Goal: Task Accomplishment & Management: Manage account settings

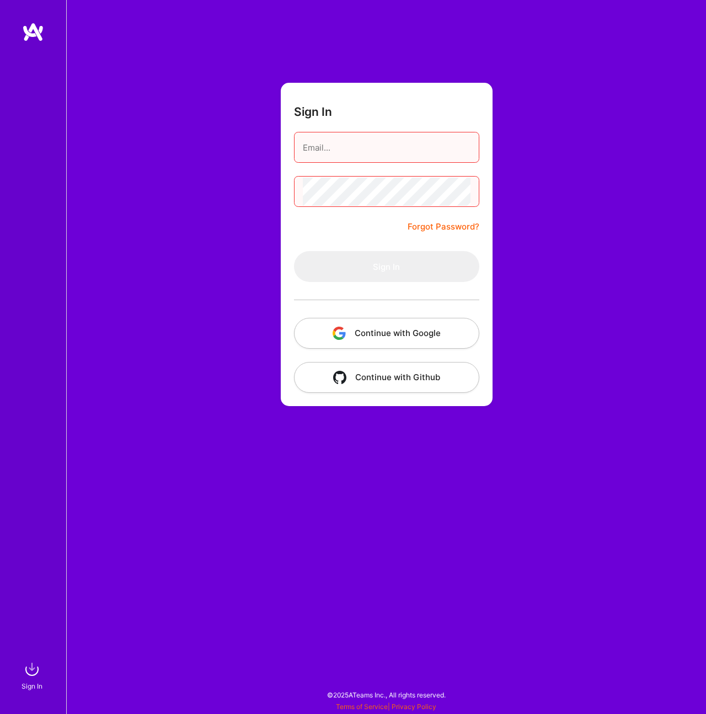
click at [384, 162] on div at bounding box center [386, 147] width 185 height 31
click at [379, 152] on input "email" at bounding box center [387, 148] width 168 height 28
click at [0, 709] on com-1password-button at bounding box center [0, 709] width 0 height 0
type input "[EMAIL_ADDRESS][DOMAIN_NAME]"
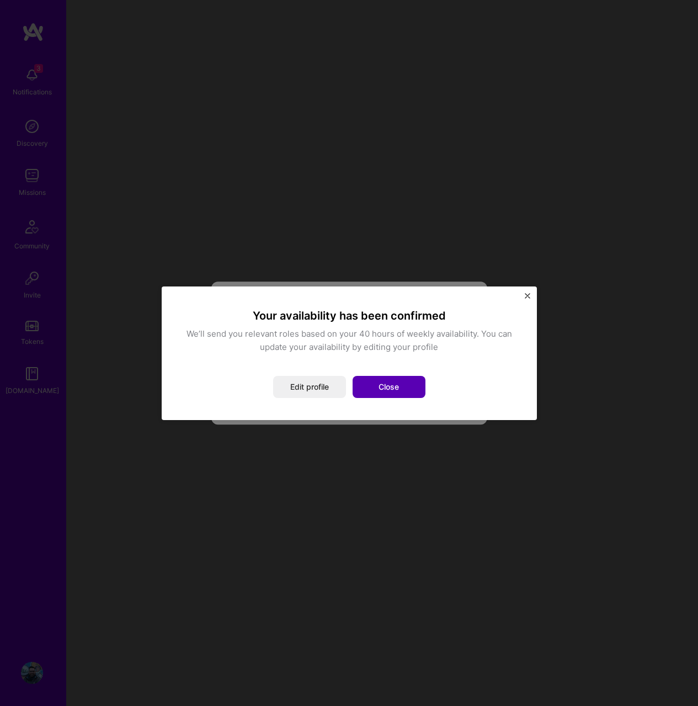
click at [386, 388] on button "Close" at bounding box center [389, 387] width 73 height 22
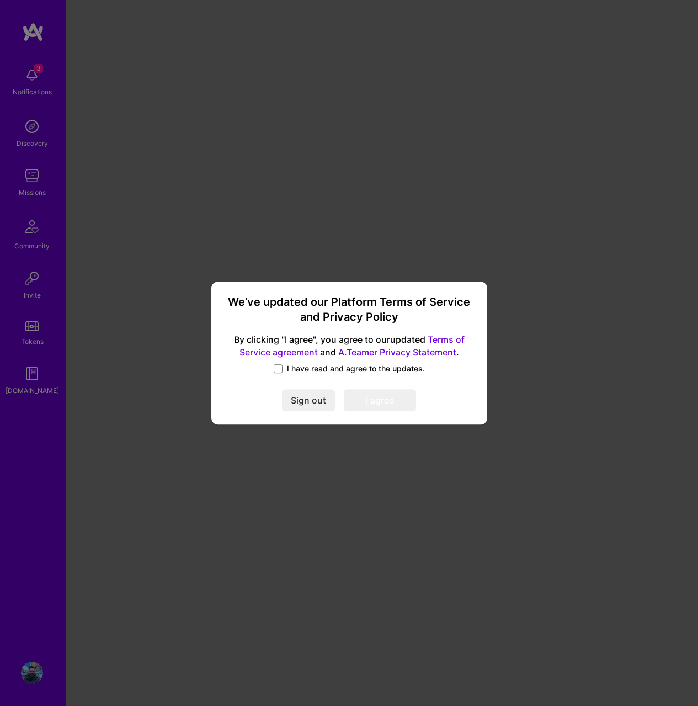
click at [311, 366] on span "I have read and agree to the updates." at bounding box center [356, 368] width 138 height 11
click at [0, 0] on input "I have read and agree to the updates." at bounding box center [0, 0] width 0 height 0
click at [365, 394] on button "I agree" at bounding box center [380, 401] width 72 height 22
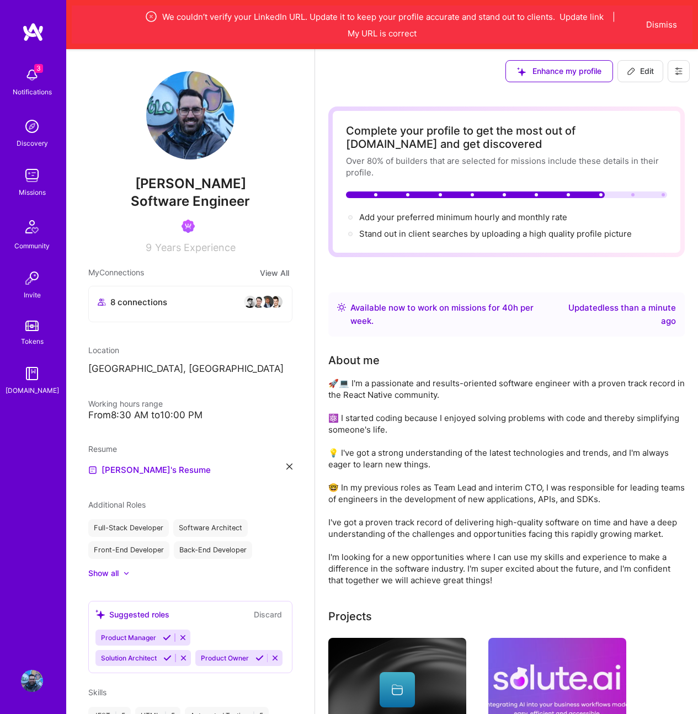
click at [270, 305] on img at bounding box center [276, 301] width 13 height 13
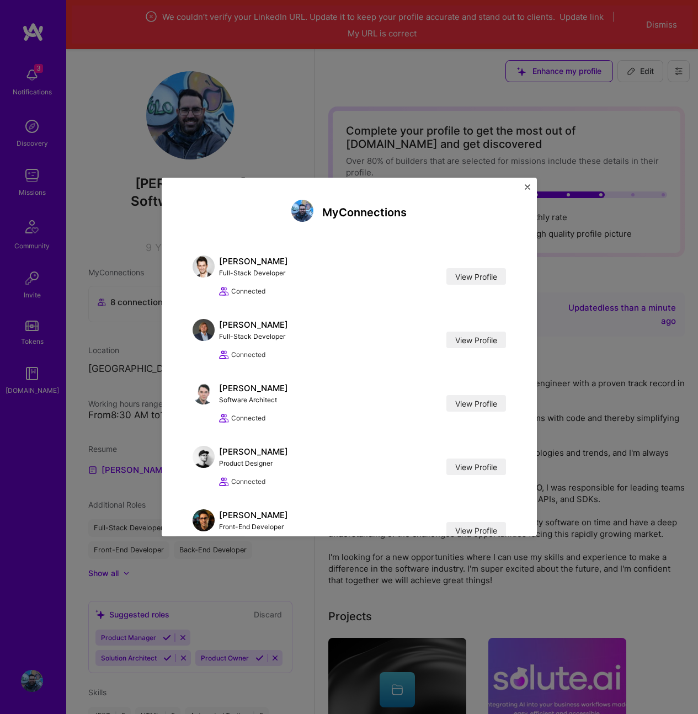
click at [526, 189] on img "Close" at bounding box center [528, 187] width 6 height 6
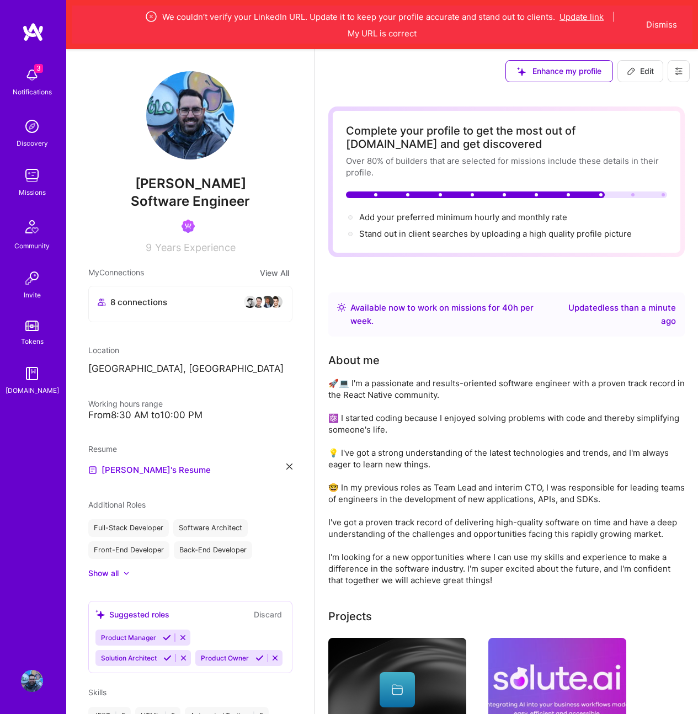
click at [586, 15] on button "Update link" at bounding box center [582, 17] width 44 height 12
select select "US"
select select "Right Now"
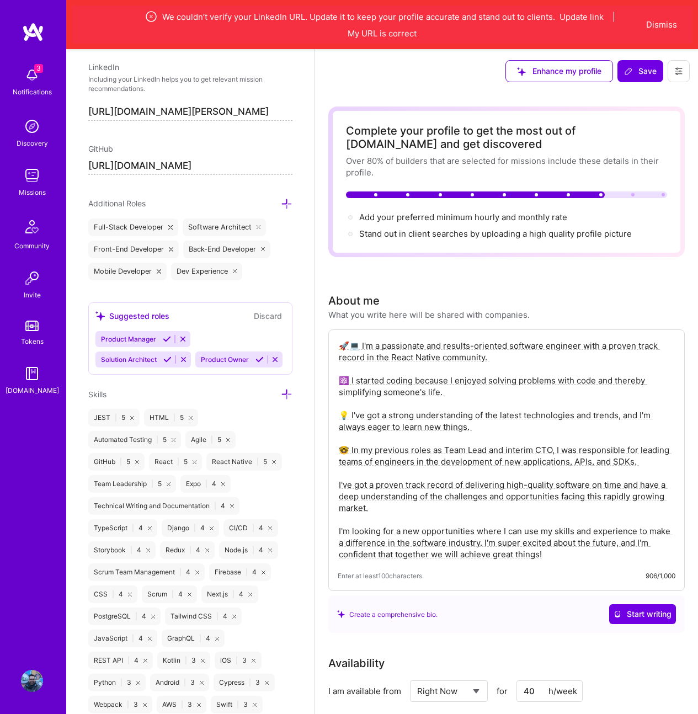
scroll to position [597, 0]
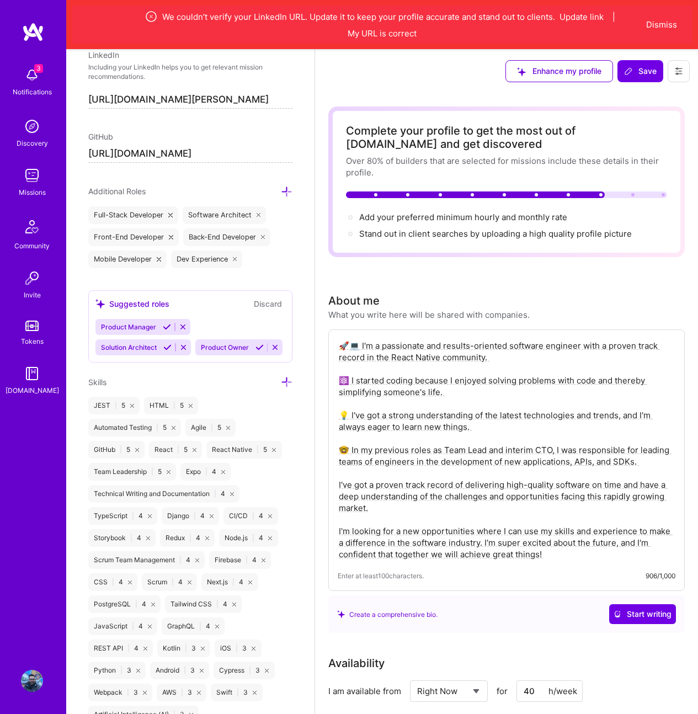
click at [131, 105] on input "[URL][DOMAIN_NAME][PERSON_NAME]" at bounding box center [190, 100] width 204 height 18
paste input "[DOMAIN_NAME][URL][PERSON_NAME]"
type input "[URL][DOMAIN_NAME][PERSON_NAME]"
click at [630, 84] on div "Enhance my profile Save" at bounding box center [597, 71] width 201 height 44
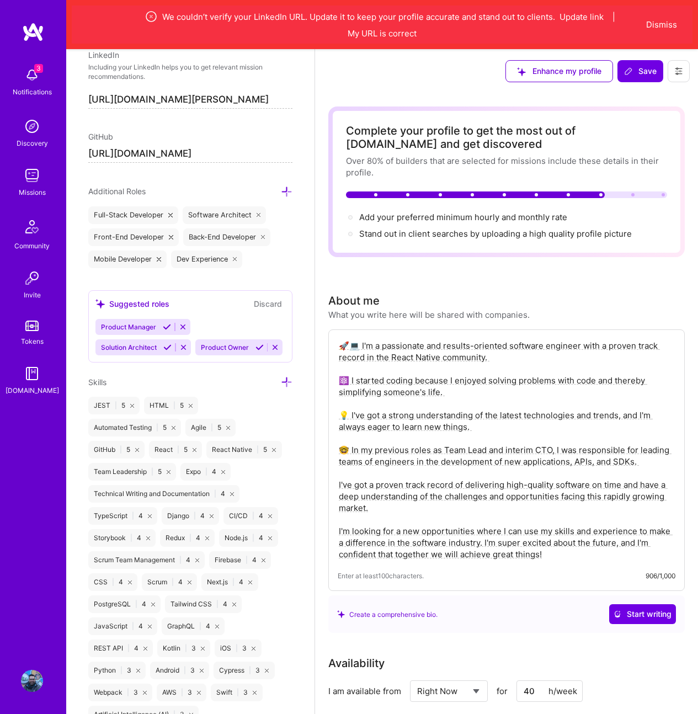
scroll to position [0, 0]
click at [633, 79] on button "Save" at bounding box center [641, 71] width 46 height 22
click at [639, 71] on span "Save" at bounding box center [640, 71] width 33 height 11
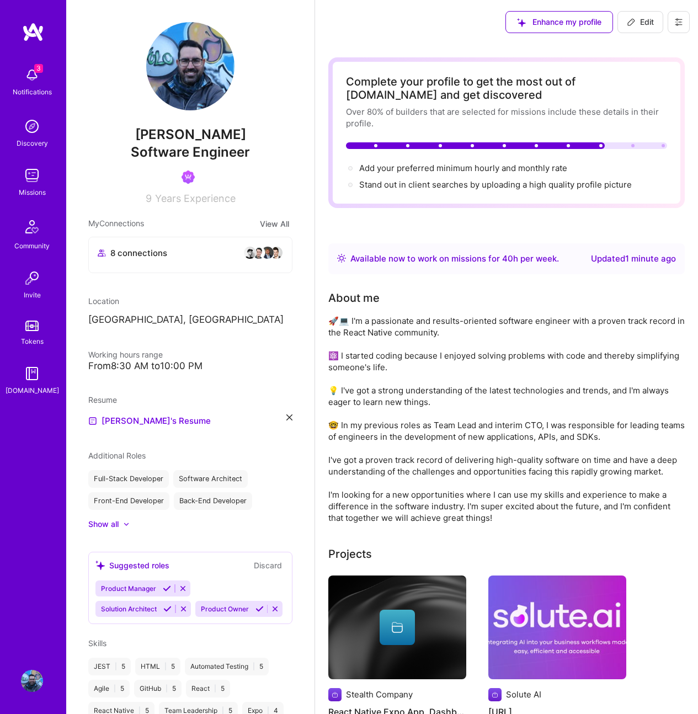
click at [175, 322] on p "[GEOGRAPHIC_DATA], [GEOGRAPHIC_DATA]" at bounding box center [190, 319] width 204 height 13
click at [176, 318] on p "[GEOGRAPHIC_DATA], [GEOGRAPHIC_DATA]" at bounding box center [190, 319] width 204 height 13
click at [151, 316] on p "[GEOGRAPHIC_DATA], [GEOGRAPHIC_DATA]" at bounding box center [190, 319] width 204 height 13
click at [156, 301] on div "Location" at bounding box center [190, 301] width 204 height 12
click at [153, 316] on p "[GEOGRAPHIC_DATA], [GEOGRAPHIC_DATA]" at bounding box center [190, 319] width 204 height 13
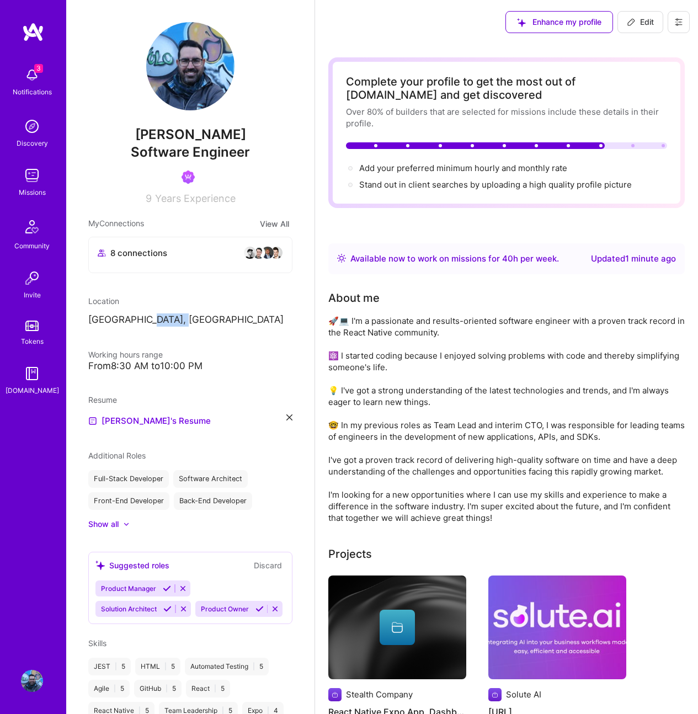
click at [153, 316] on p "[GEOGRAPHIC_DATA], [GEOGRAPHIC_DATA]" at bounding box center [190, 319] width 204 height 13
click at [645, 23] on span "Edit" at bounding box center [640, 22] width 27 height 11
select select "US"
select select "Right Now"
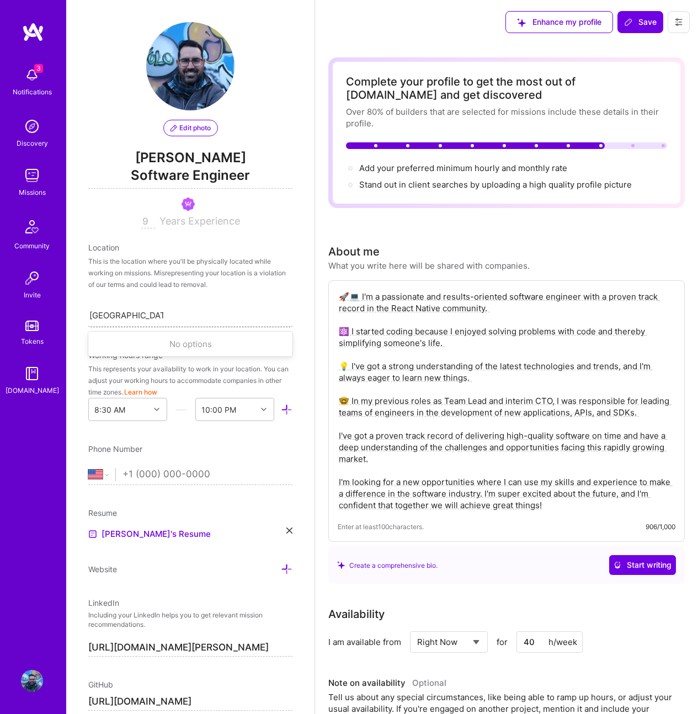
click at [145, 317] on input "[GEOGRAPHIC_DATA], [GEOGRAPHIC_DATA]" at bounding box center [126, 316] width 74 height 12
type input "A"
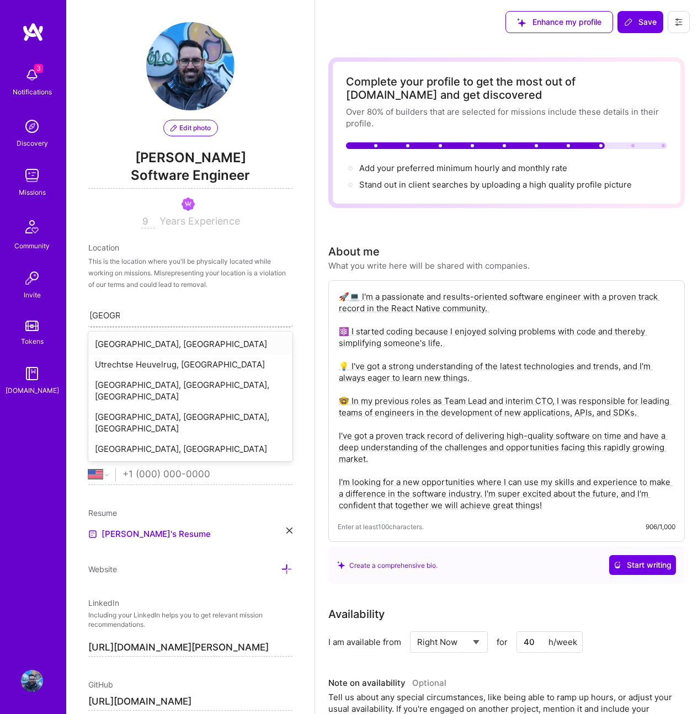
type input "[GEOGRAPHIC_DATA]"
click at [167, 346] on div "[GEOGRAPHIC_DATA], [GEOGRAPHIC_DATA]" at bounding box center [190, 344] width 204 height 20
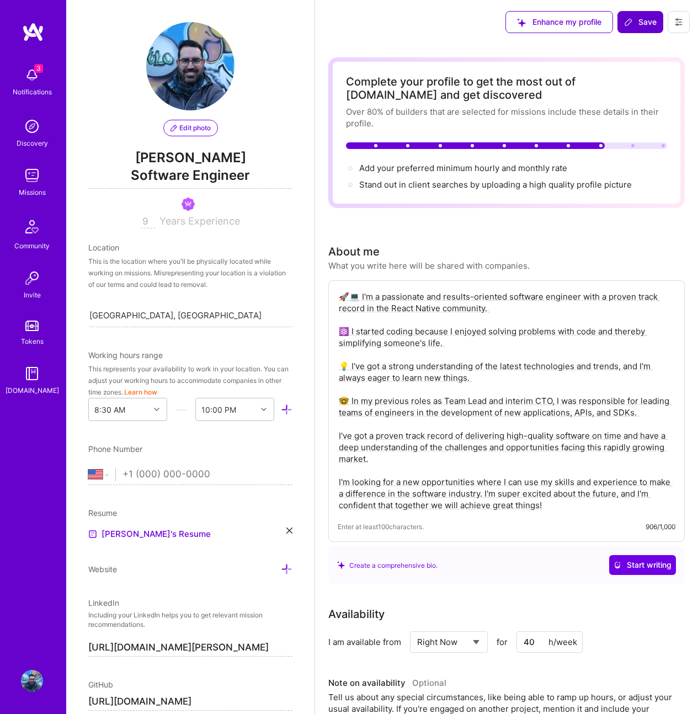
click at [640, 18] on span "Save" at bounding box center [640, 22] width 33 height 11
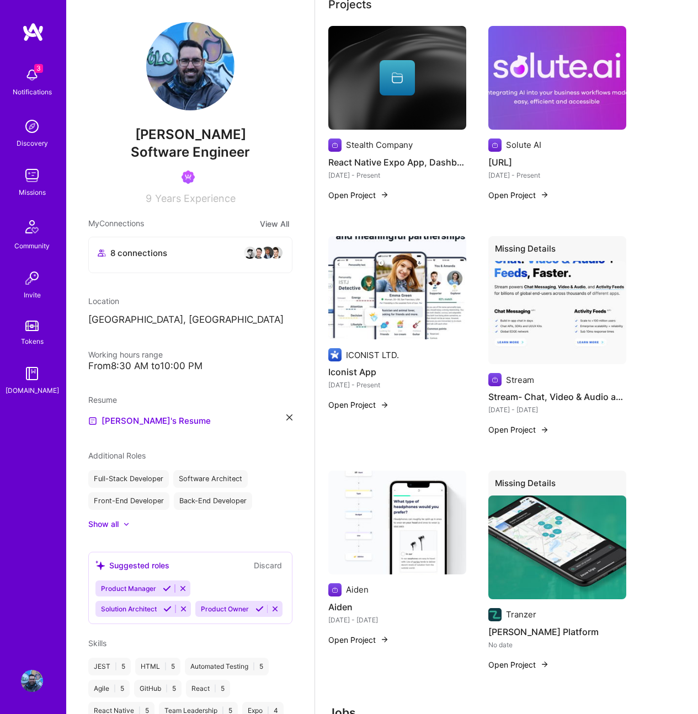
scroll to position [607, 0]
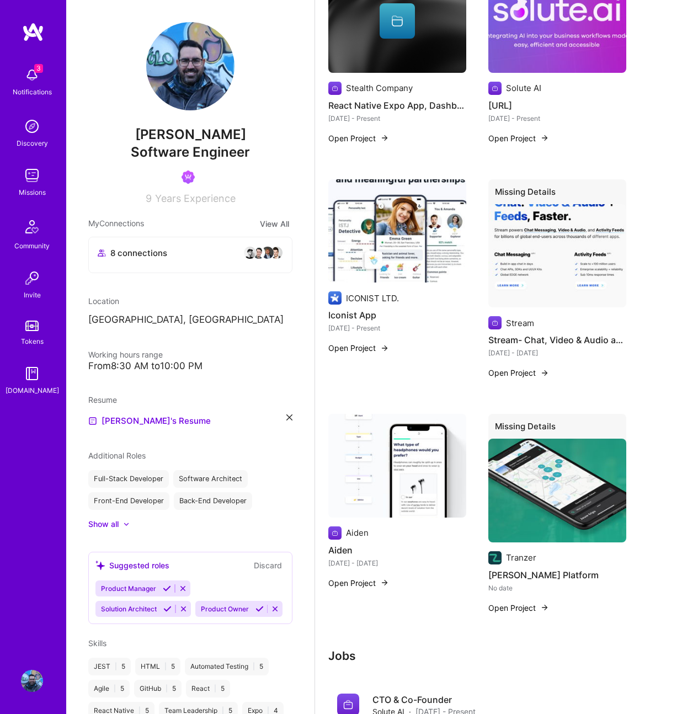
click at [34, 187] on div "Missions" at bounding box center [32, 193] width 27 height 12
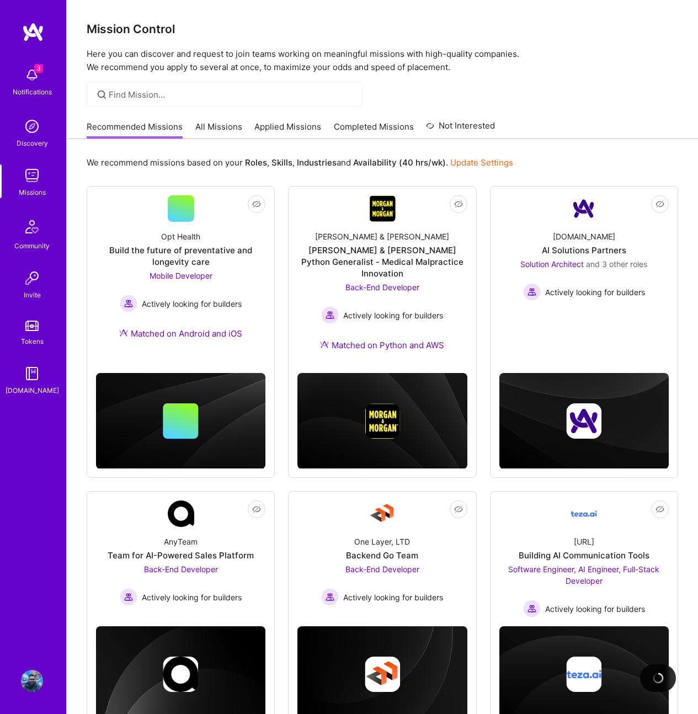
click at [358, 125] on link "Completed Missions" at bounding box center [374, 130] width 80 height 18
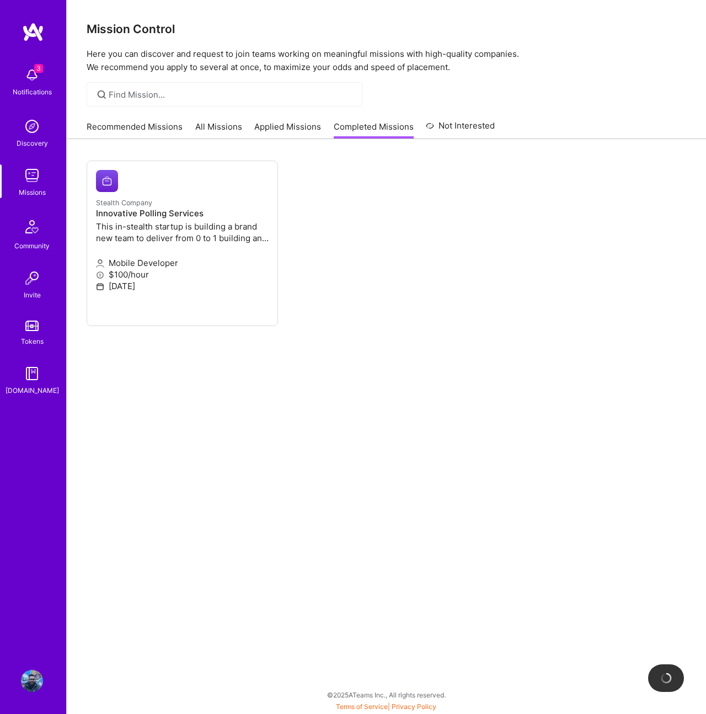
click at [154, 126] on link "Recommended Missions" at bounding box center [135, 130] width 96 height 18
